Goal: Complete application form: Complete application form

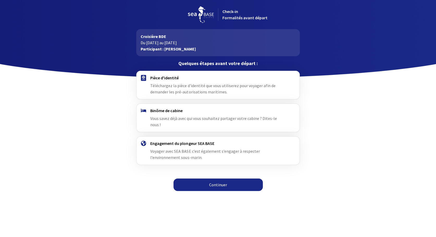
click at [219, 180] on link "Continuer" at bounding box center [217, 185] width 89 height 12
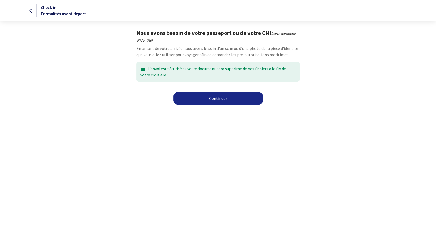
click at [215, 98] on link "Continuer" at bounding box center [217, 98] width 89 height 12
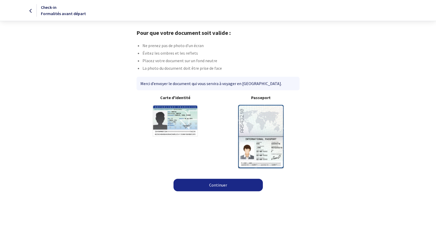
click at [252, 117] on img at bounding box center [261, 136] width 46 height 63
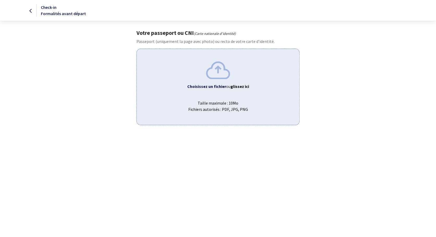
click at [217, 69] on img at bounding box center [218, 69] width 24 height 17
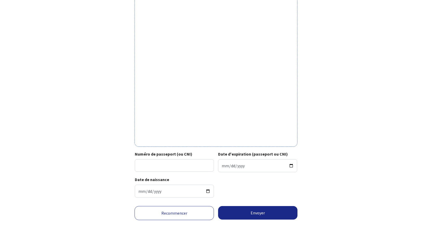
scroll to position [114, 0]
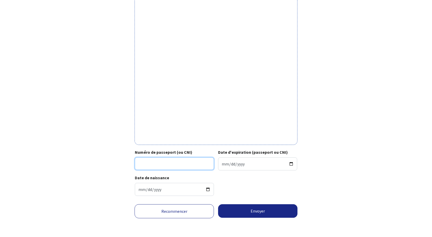
click at [159, 168] on input "Numéro de passeport (ou CNI)" at bounding box center [174, 163] width 79 height 12
type input "18FC37809"
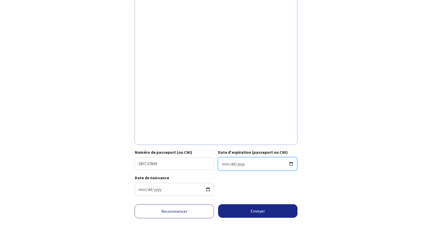
click at [231, 166] on input "Date d'expiration (passeport ou CNI)" at bounding box center [257, 163] width 79 height 13
click at [223, 164] on input "Date d'expiration (passeport ou CNI)" at bounding box center [257, 163] width 79 height 13
click at [290, 164] on input "Date d'expiration (passeport ou CNI)" at bounding box center [257, 163] width 79 height 13
type input "2028-09-20"
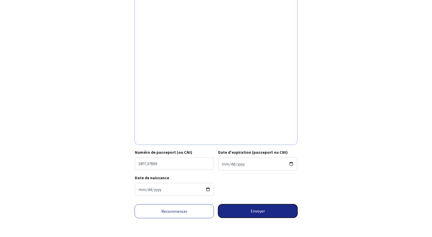
click at [259, 213] on button "Envoyer" at bounding box center [257, 211] width 79 height 14
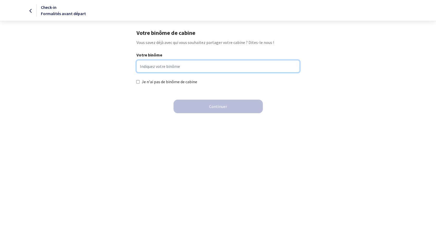
click at [150, 67] on input "Votre binôme" at bounding box center [217, 66] width 163 height 12
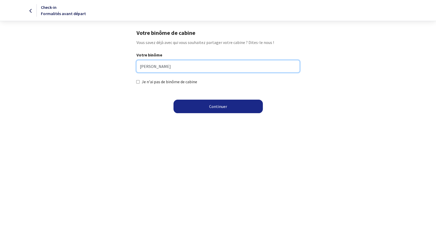
type input "Durand Antoine"
drag, startPoint x: 172, startPoint y: 65, endPoint x: 126, endPoint y: 70, distance: 46.3
click at [126, 70] on div "Votre binôme Durand Antoine Je n'ai pas de binôme de cabine" at bounding box center [218, 68] width 294 height 33
type input "Antoine DURAND"
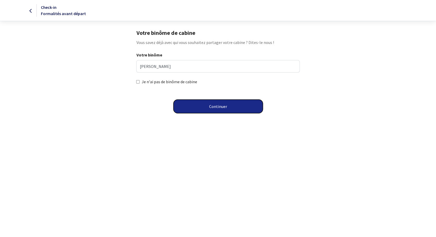
click at [220, 106] on button "Continuer" at bounding box center [217, 107] width 89 height 14
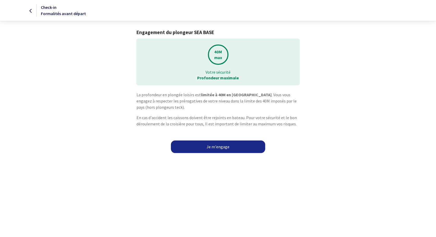
click at [217, 145] on link "Je m'engage" at bounding box center [218, 147] width 94 height 12
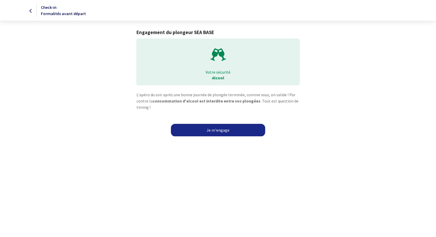
click at [217, 129] on link "Je m'engage" at bounding box center [218, 130] width 94 height 12
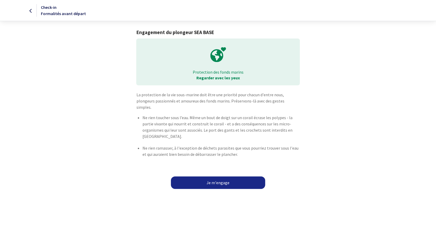
click at [221, 176] on link "Je m'engage" at bounding box center [218, 182] width 94 height 12
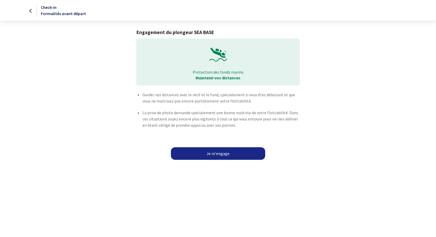
click at [218, 154] on link "Je m'engage" at bounding box center [218, 153] width 94 height 12
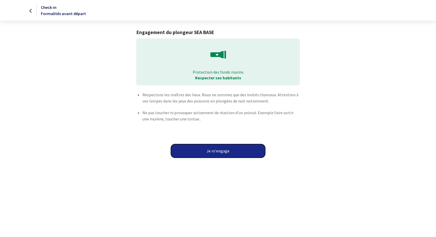
click at [220, 151] on button "Je m'engage" at bounding box center [218, 151] width 94 height 14
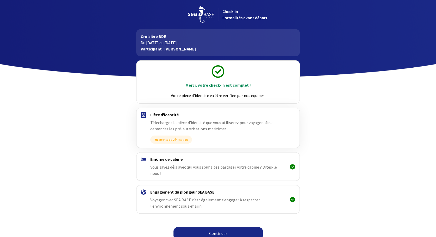
click at [221, 227] on link "Continuer" at bounding box center [217, 233] width 89 height 12
click at [216, 227] on link "Continuer" at bounding box center [217, 233] width 89 height 12
click at [219, 227] on link "Continuer" at bounding box center [217, 233] width 89 height 12
drag, startPoint x: 0, startPoint y: 0, endPoint x: 212, endPoint y: 228, distance: 311.2
click at [212, 228] on link "Continuer" at bounding box center [217, 233] width 89 height 12
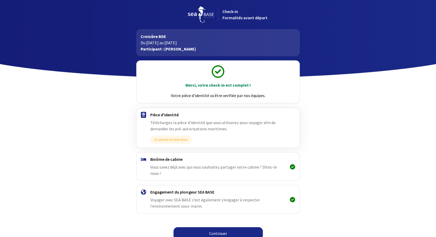
click at [221, 227] on link "Continuer" at bounding box center [217, 233] width 89 height 12
click at [220, 227] on link "Continuer" at bounding box center [217, 233] width 89 height 12
